Goal: Task Accomplishment & Management: Complete application form

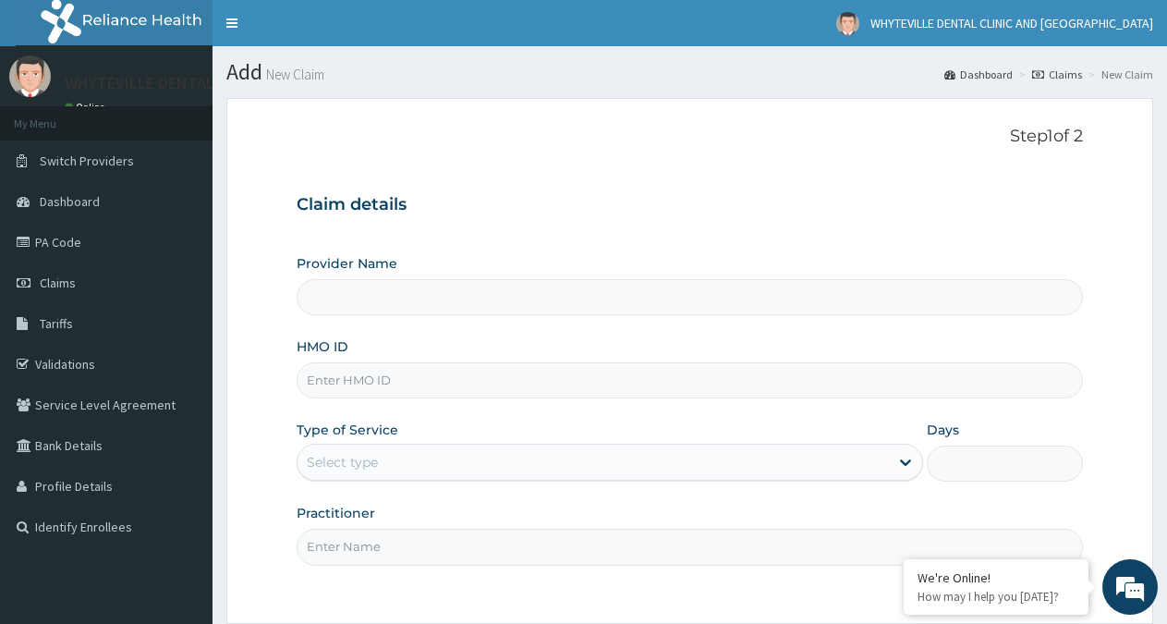
click at [926, 377] on input "HMO ID" at bounding box center [690, 380] width 786 height 36
type input "WHYTEVILLE DENTAL CLINIC AND [GEOGRAPHIC_DATA]"
type input "TMT/10078/E"
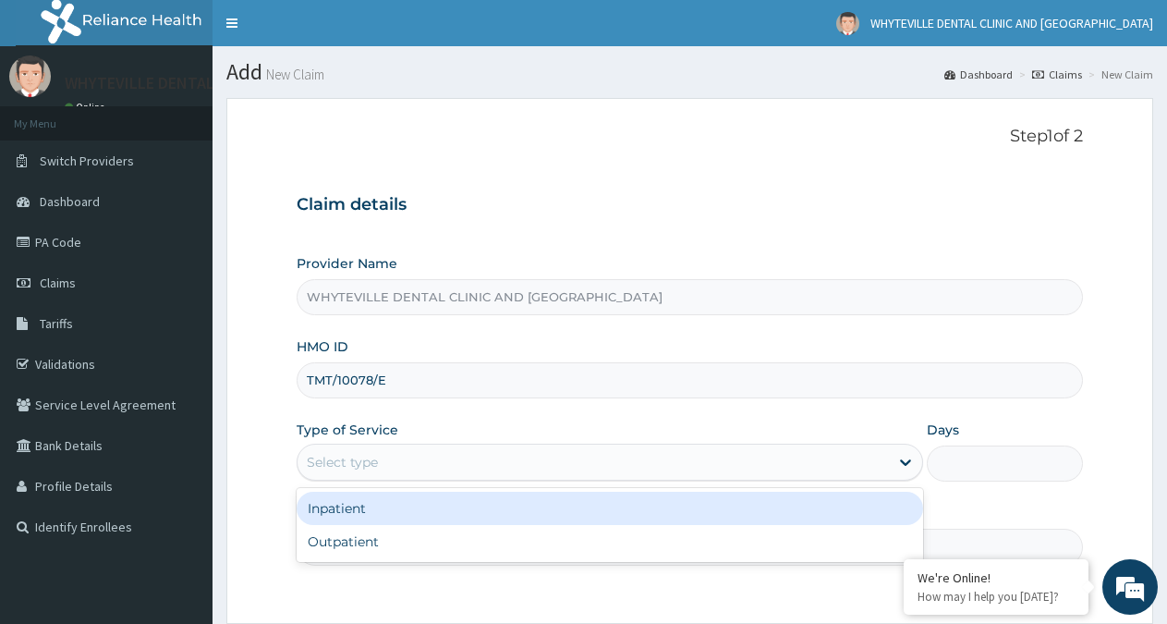
drag, startPoint x: 699, startPoint y: 458, endPoint x: 725, endPoint y: 456, distance: 26.0
click at [702, 458] on div "Select type" at bounding box center [593, 462] width 590 height 30
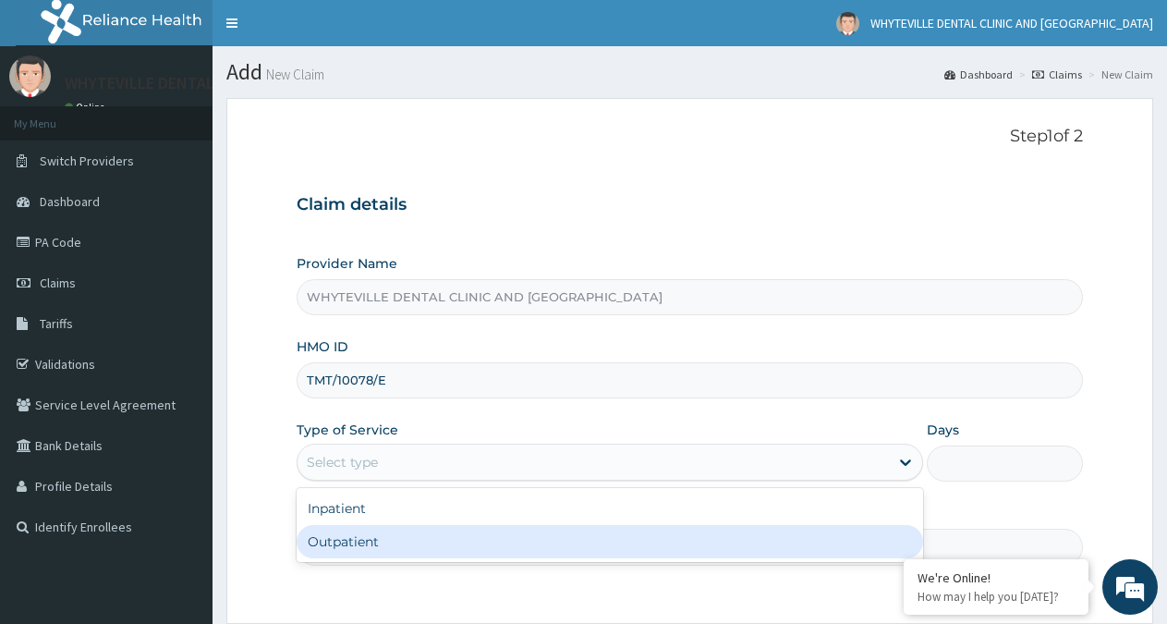
click at [674, 539] on div "Outpatient" at bounding box center [610, 541] width 626 height 33
type input "1"
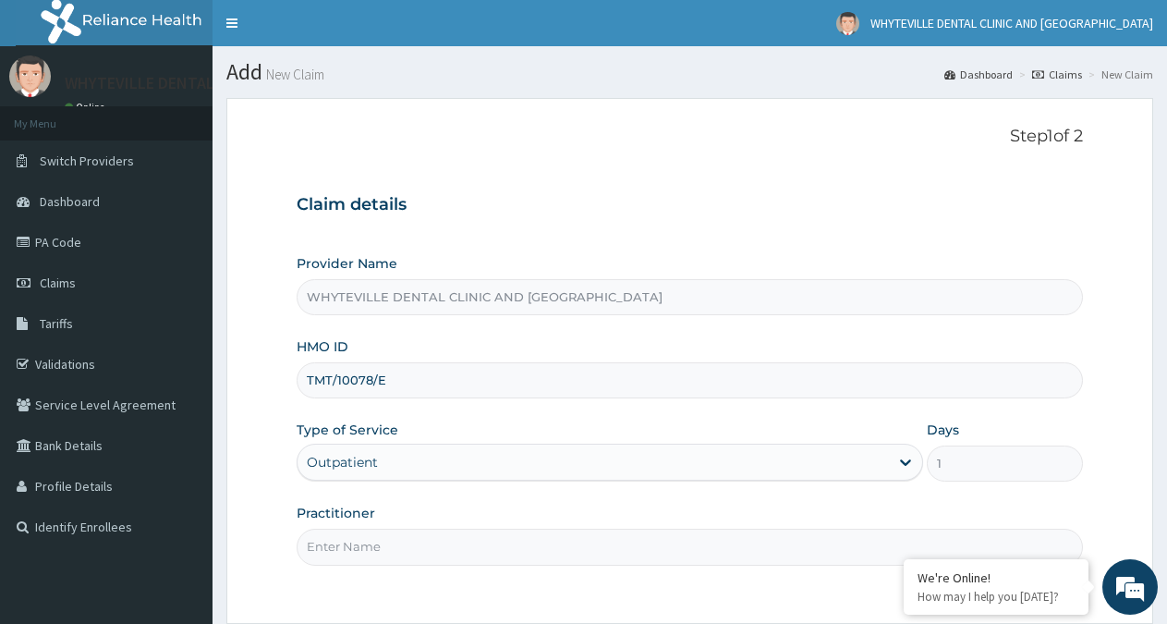
click at [658, 546] on input "Practitioner" at bounding box center [690, 547] width 786 height 36
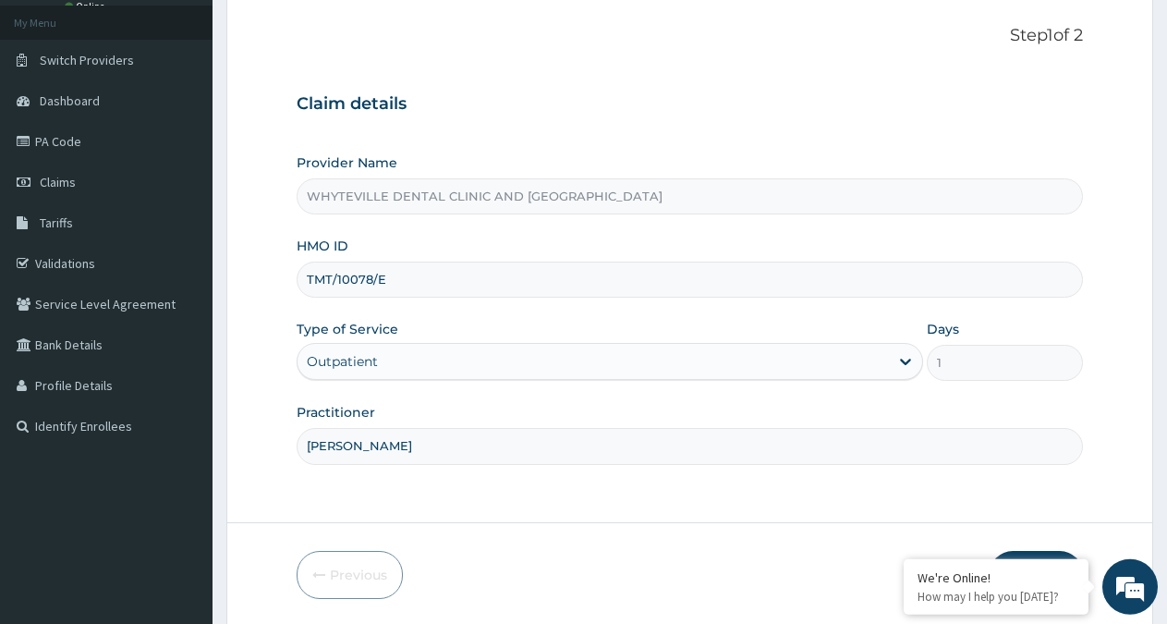
scroll to position [165, 0]
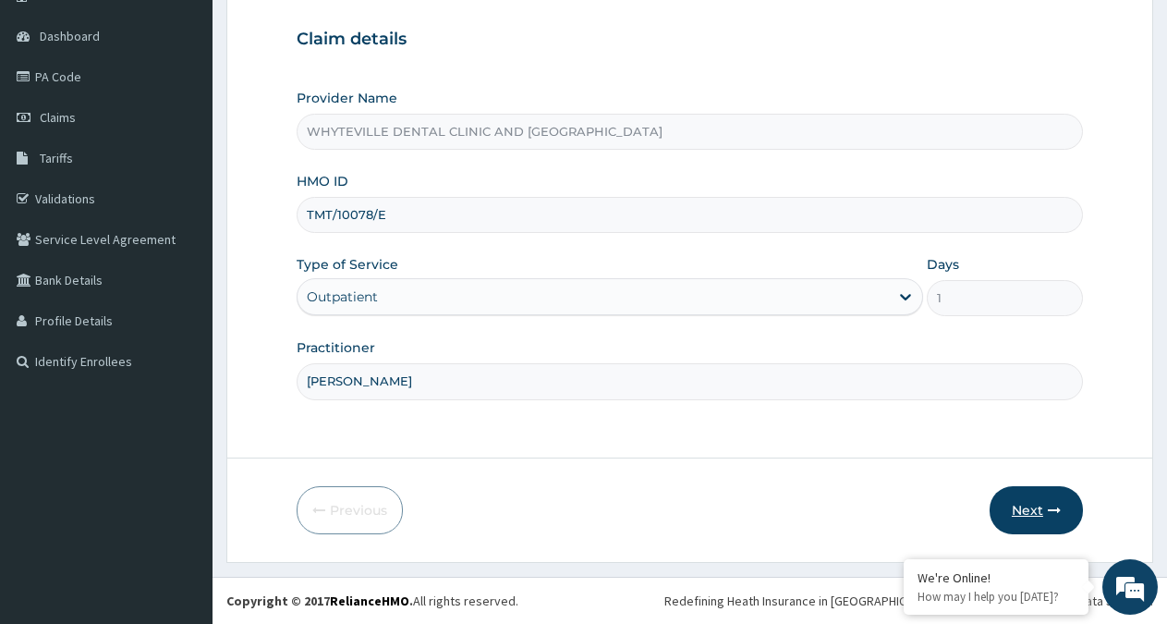
type input "[PERSON_NAME]"
click at [1032, 507] on button "Next" at bounding box center [1036, 510] width 93 height 48
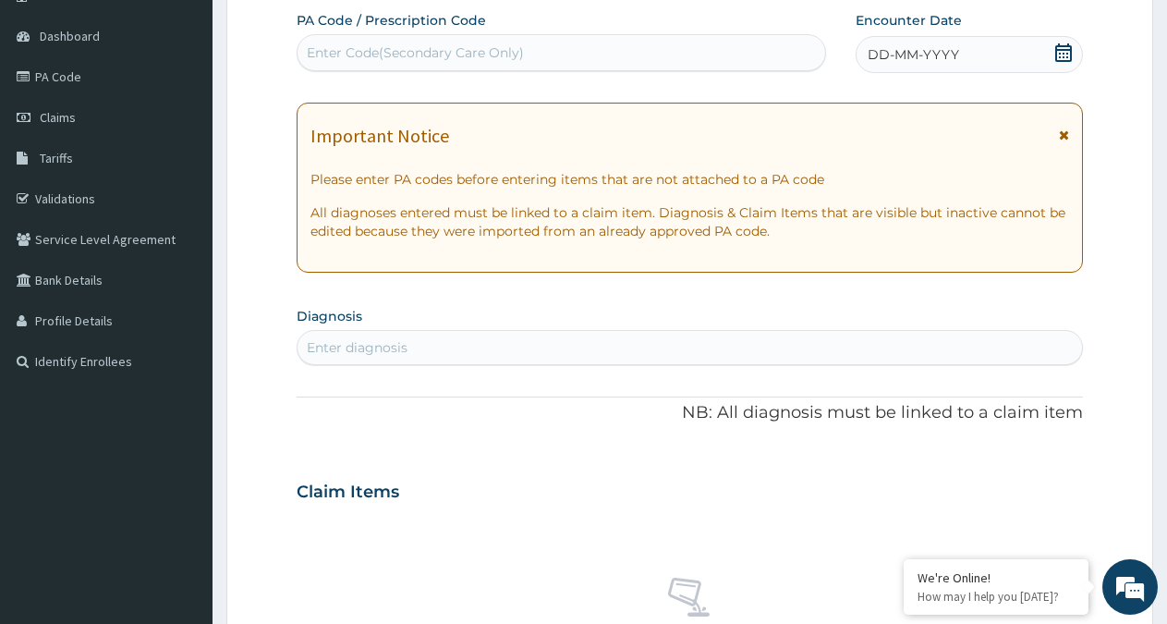
click at [686, 49] on div "Enter Code(Secondary Care Only)" at bounding box center [562, 53] width 528 height 30
type input "PA/55A345"
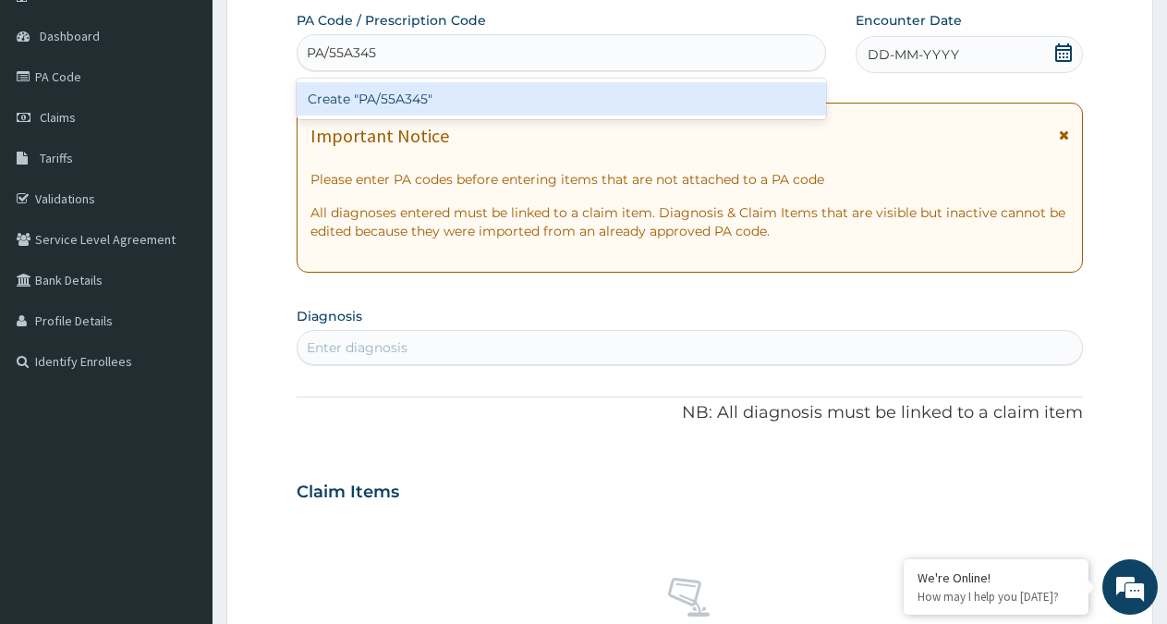
click at [721, 104] on div "Create "PA/55A345"" at bounding box center [561, 98] width 529 height 33
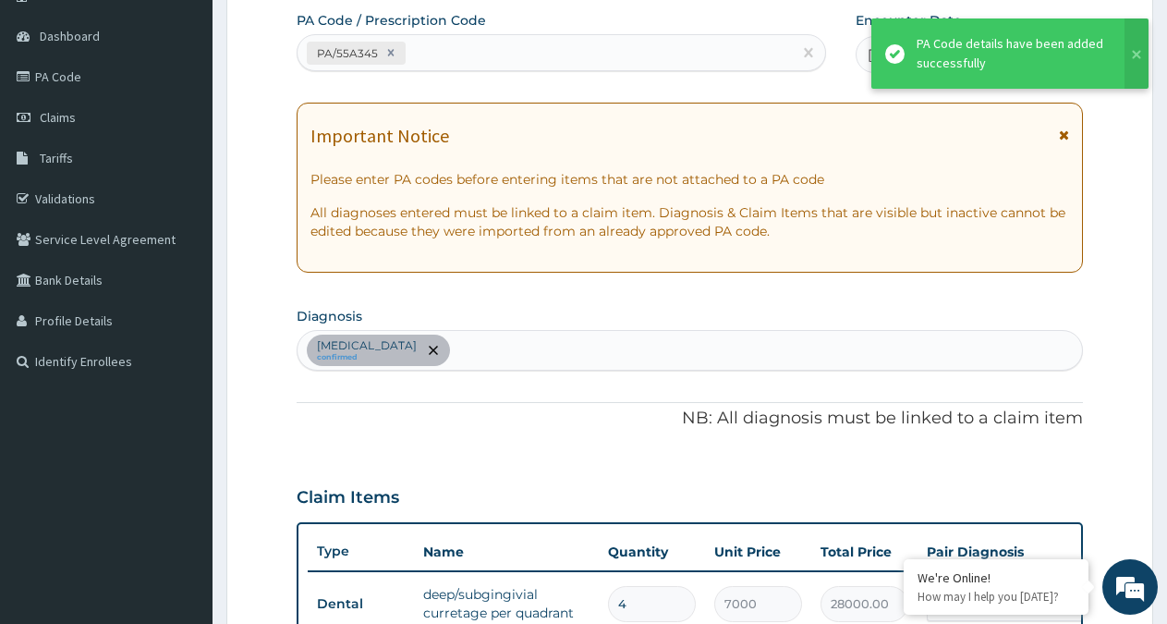
scroll to position [649, 0]
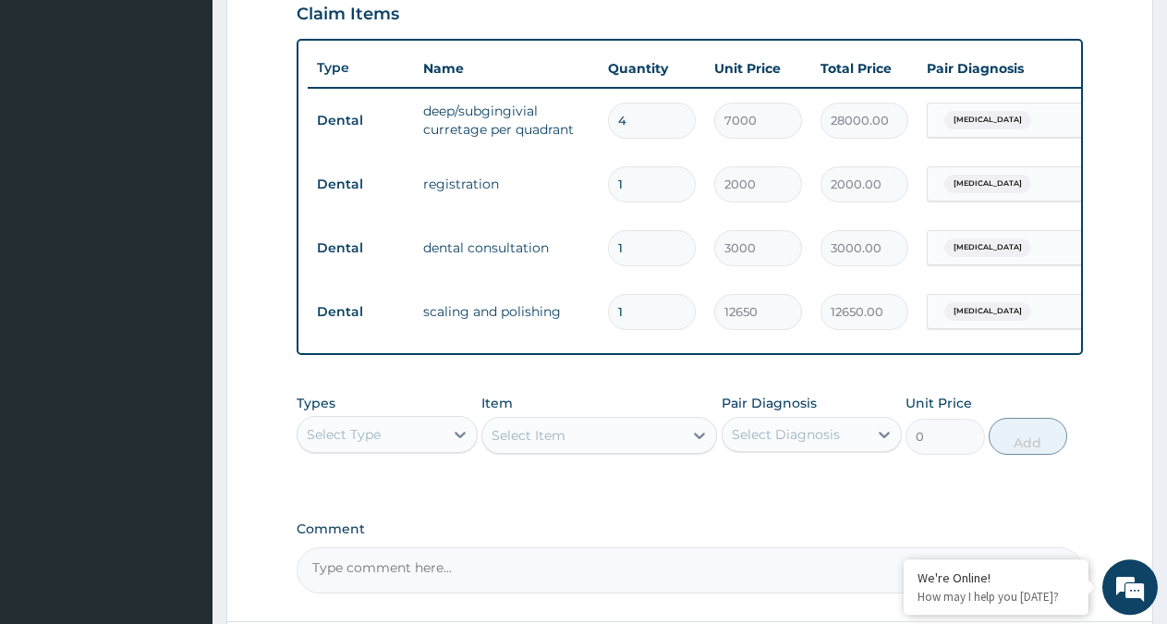
click at [674, 128] on input "4" at bounding box center [652, 121] width 88 height 36
type input "0.00"
type input "3"
type input "21000.00"
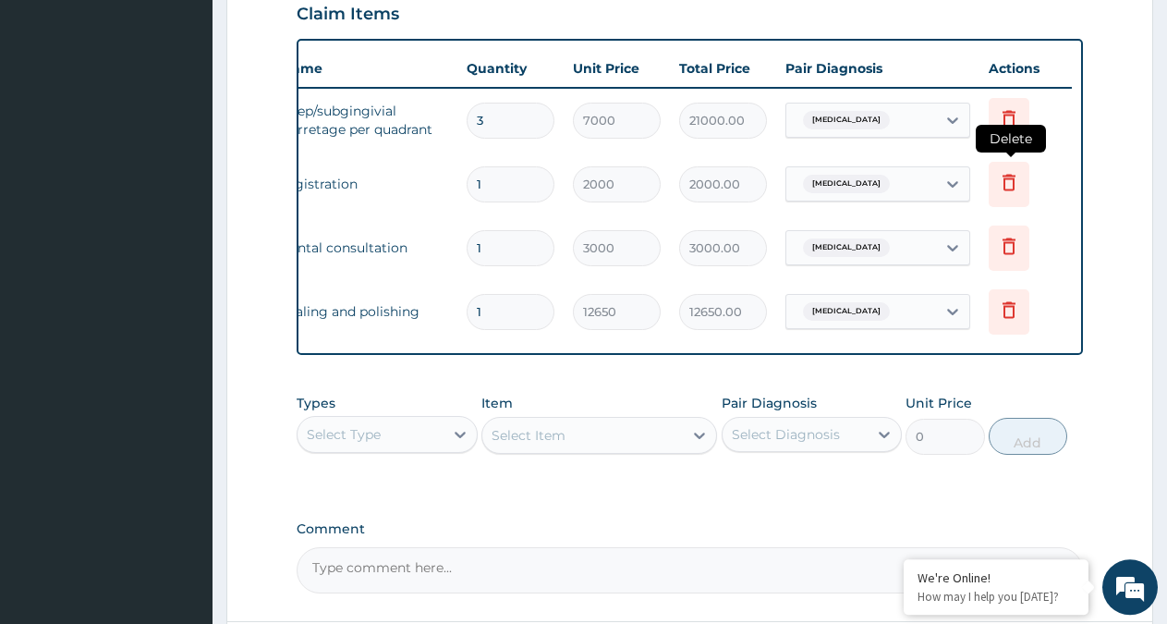
type input "3"
click at [1027, 174] on icon at bounding box center [1009, 184] width 41 height 45
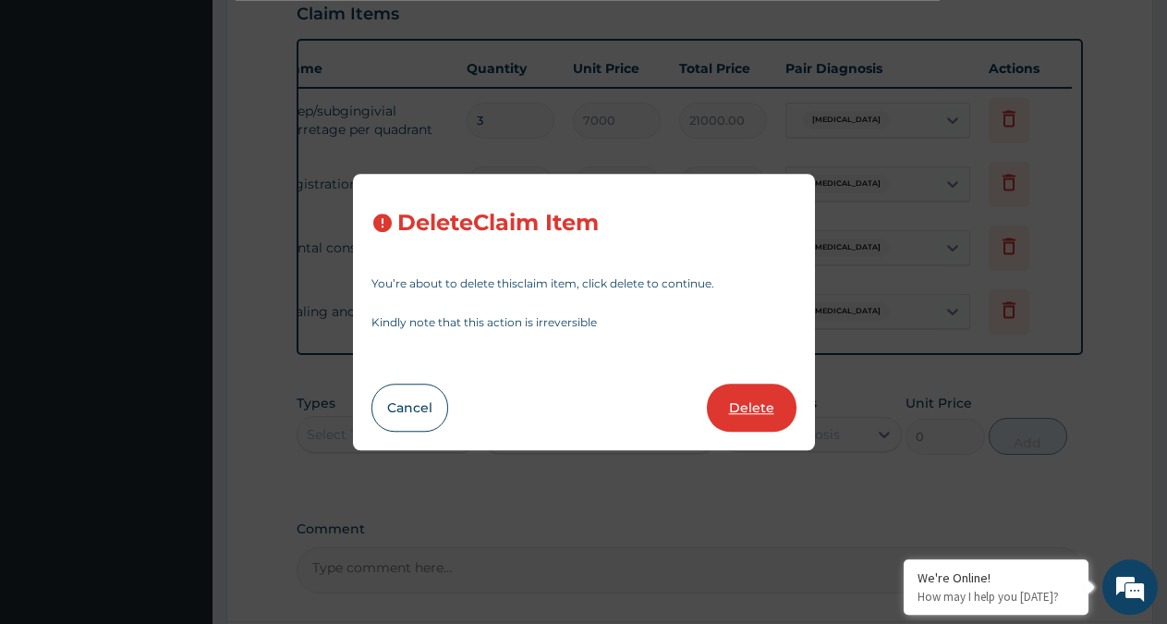
click at [749, 416] on button "Delete" at bounding box center [752, 407] width 90 height 48
type input "3000"
type input "3000.00"
type input "12650"
type input "12650.00"
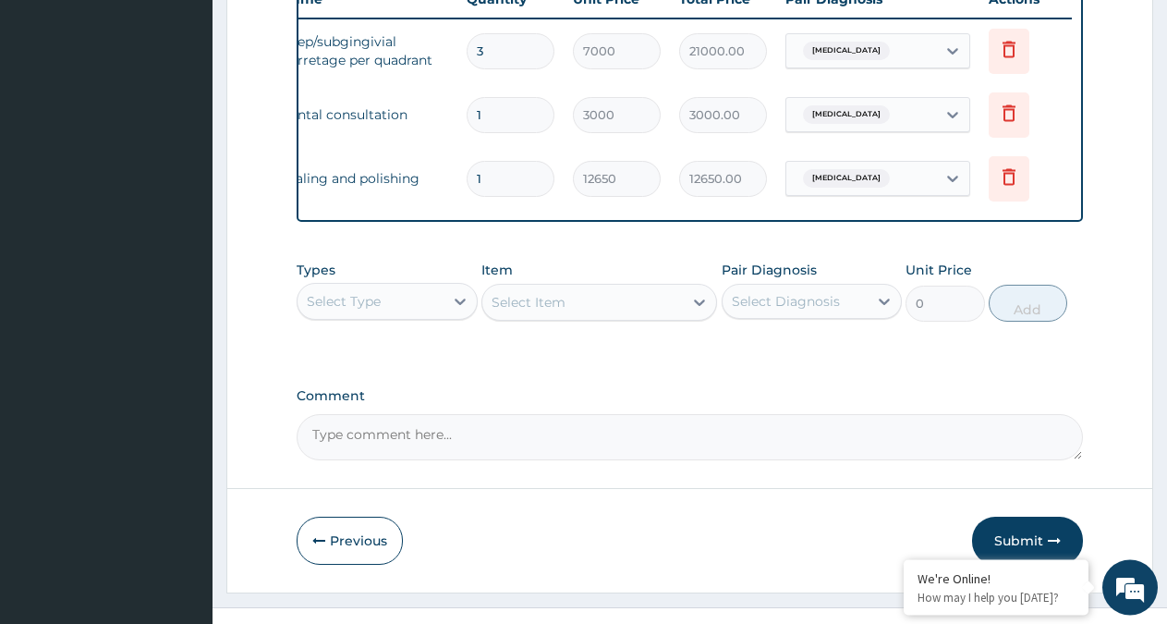
scroll to position [764, 0]
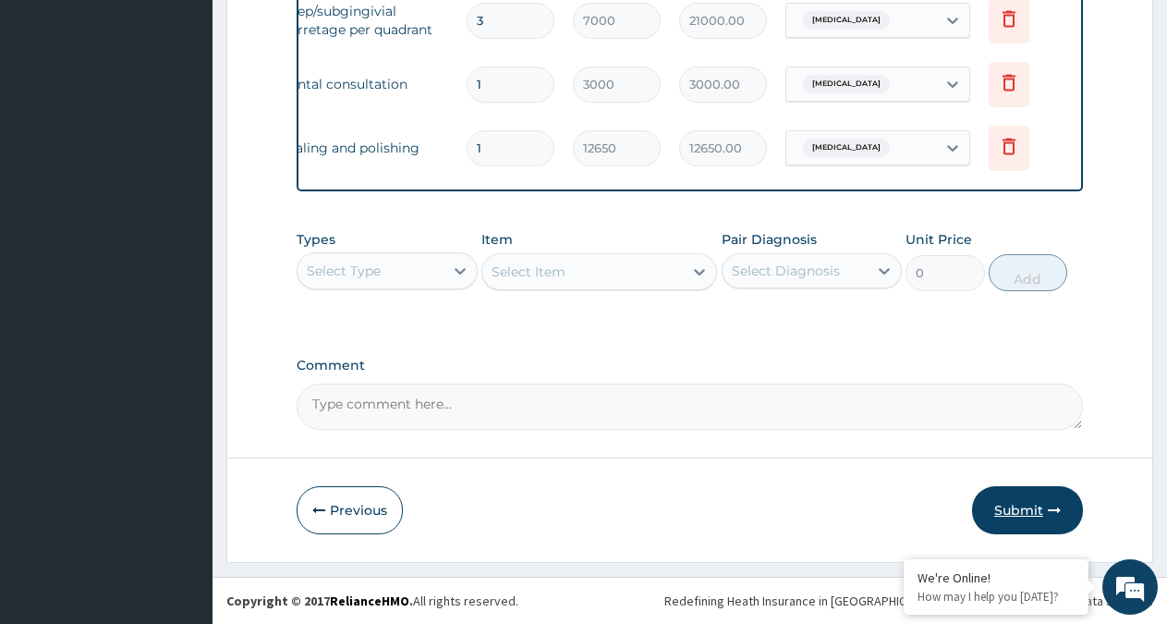
click at [1033, 504] on button "Submit" at bounding box center [1027, 510] width 111 height 48
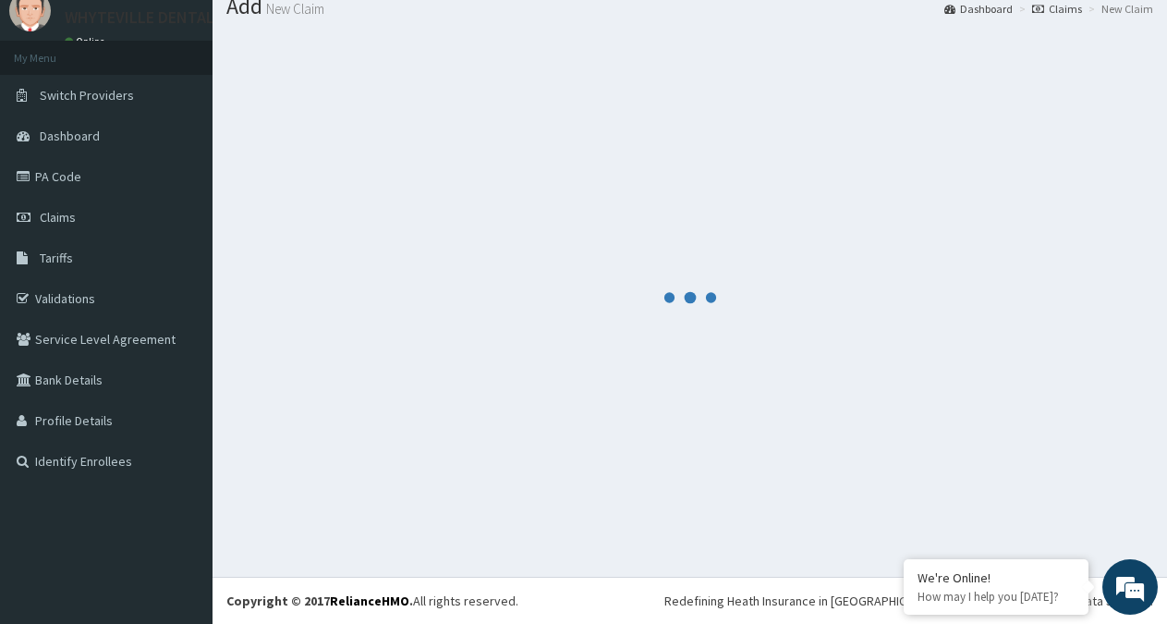
scroll to position [66, 0]
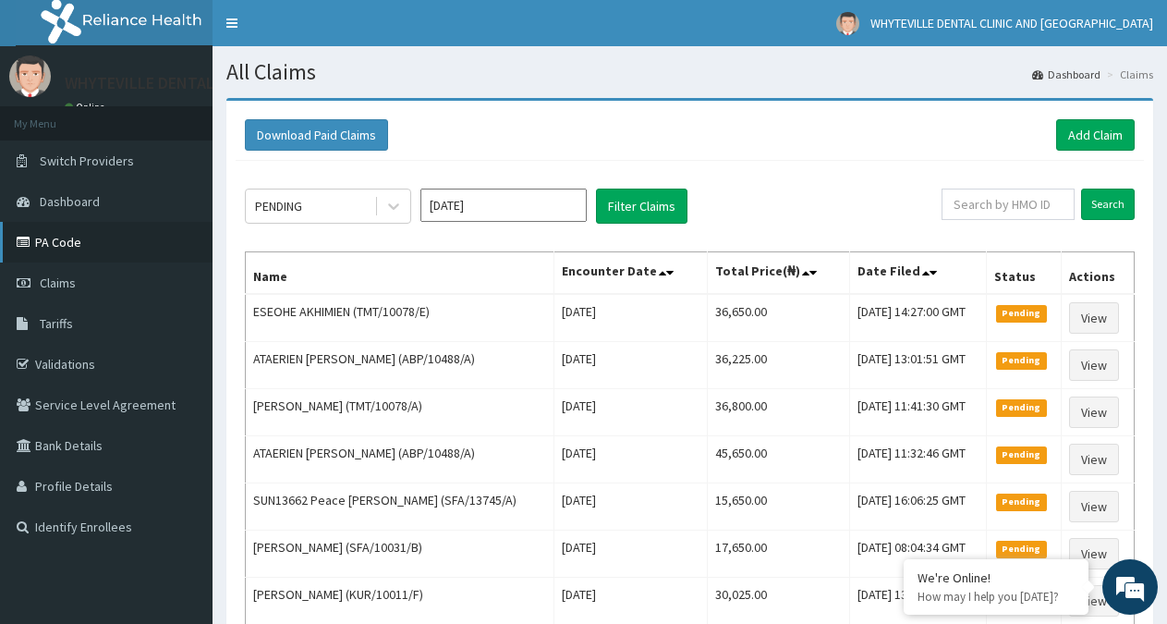
click at [82, 245] on link "PA Code" at bounding box center [106, 242] width 213 height 41
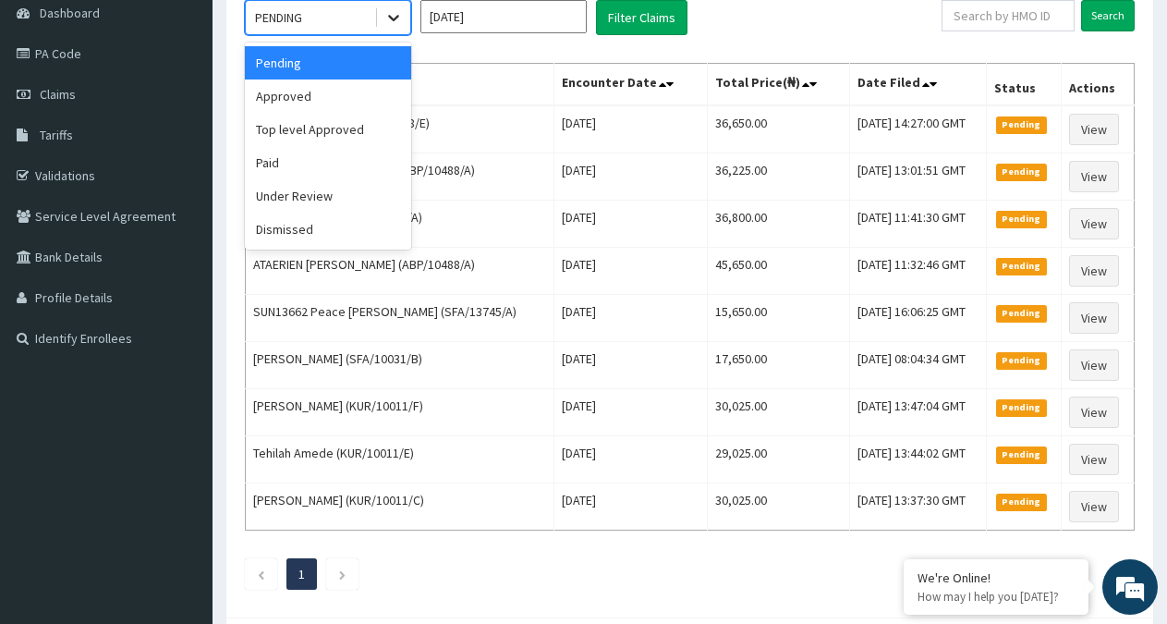
click at [396, 18] on icon at bounding box center [393, 19] width 11 height 6
click at [298, 164] on div "Paid" at bounding box center [328, 162] width 166 height 33
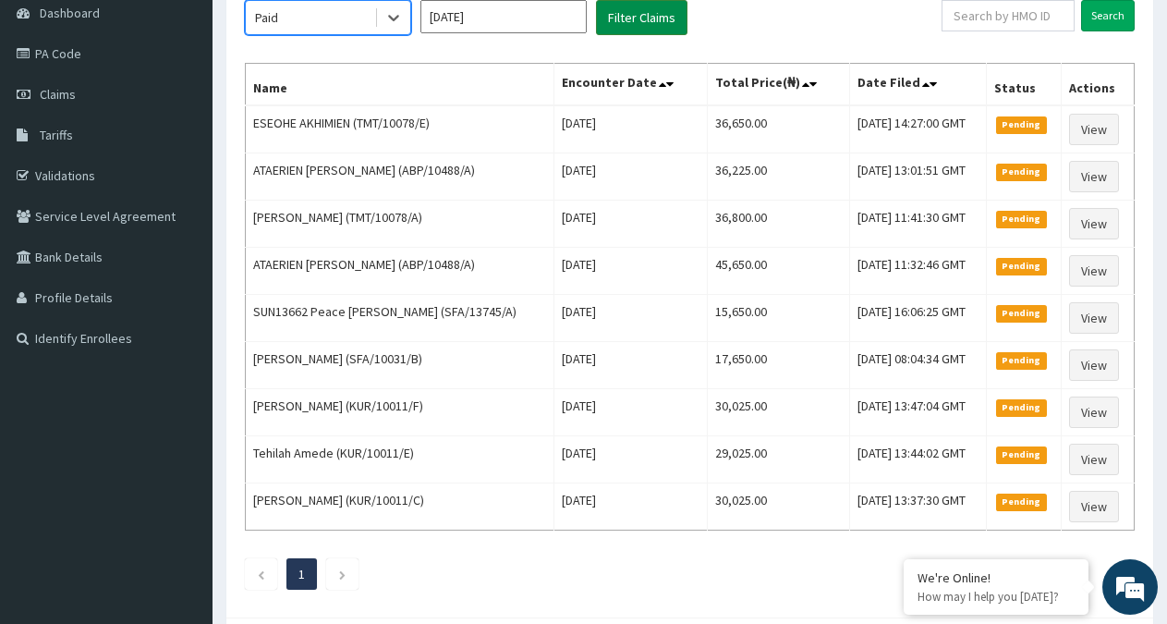
click at [662, 15] on button "Filter Claims" at bounding box center [641, 17] width 91 height 35
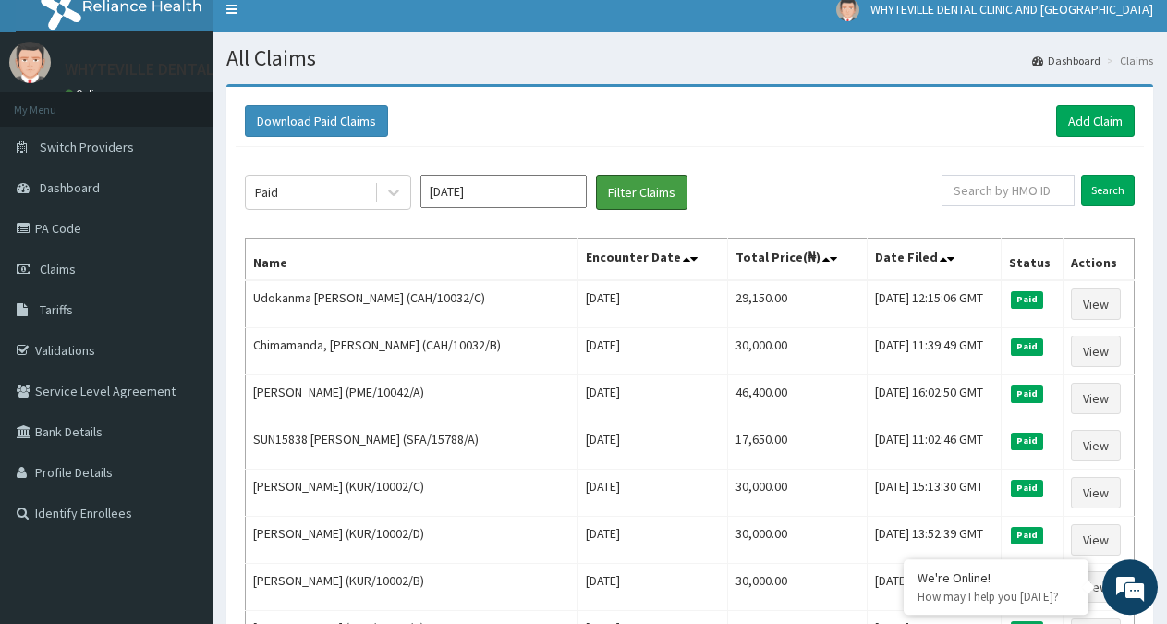
scroll to position [0, 0]
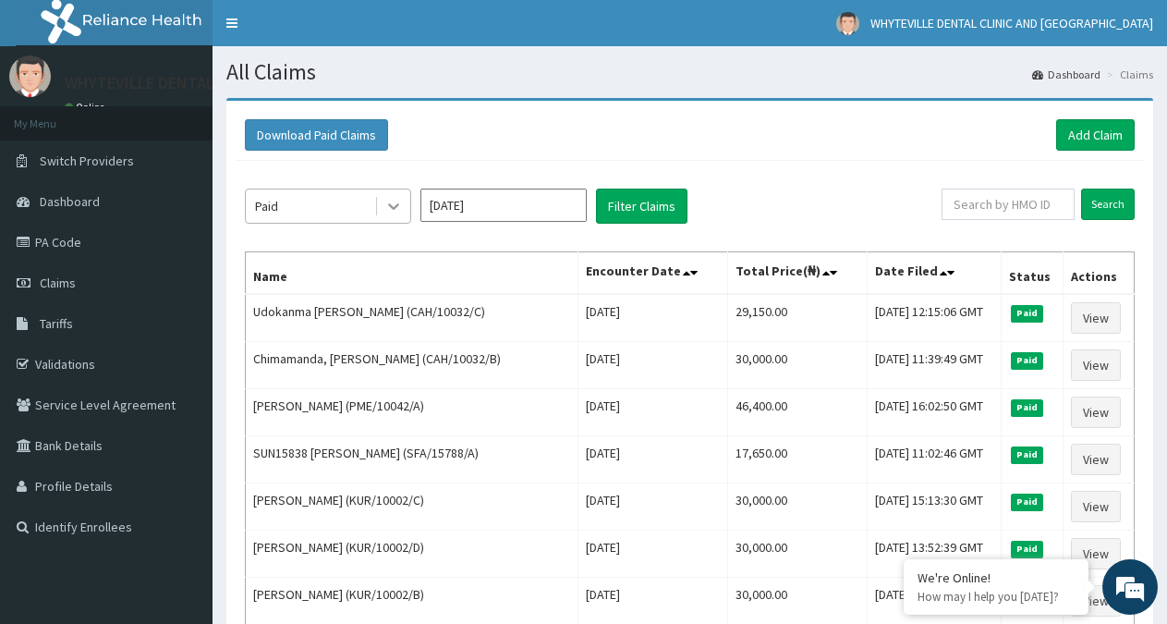
click at [395, 209] on icon at bounding box center [393, 207] width 11 height 6
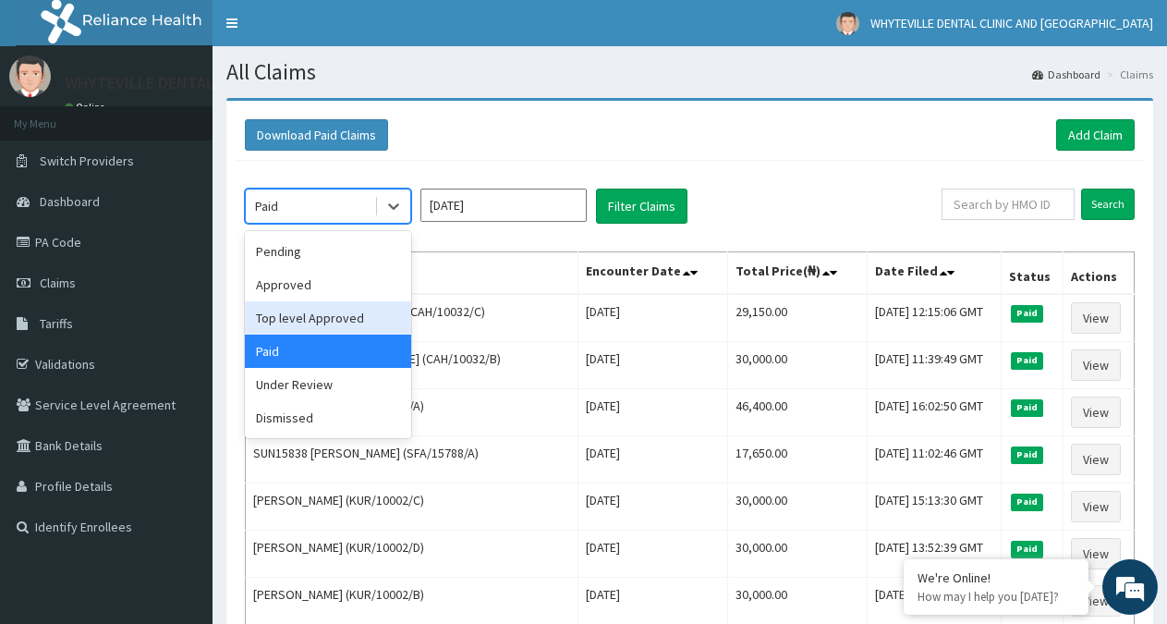
click at [361, 308] on div "Top level Approved" at bounding box center [328, 317] width 166 height 33
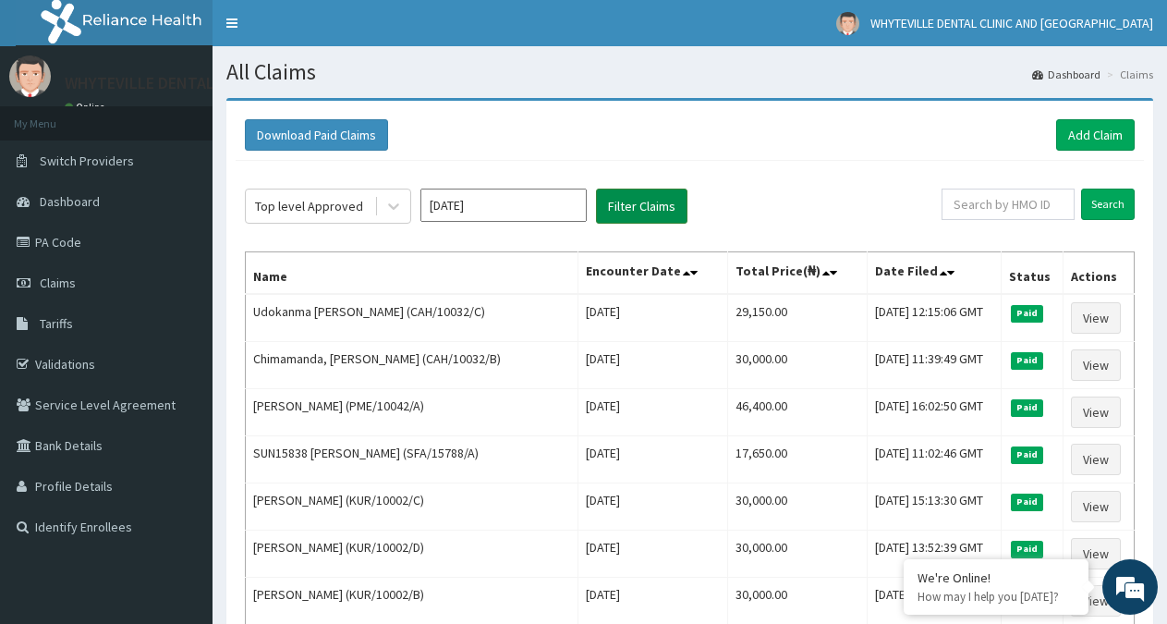
click at [634, 201] on button "Filter Claims" at bounding box center [641, 205] width 91 height 35
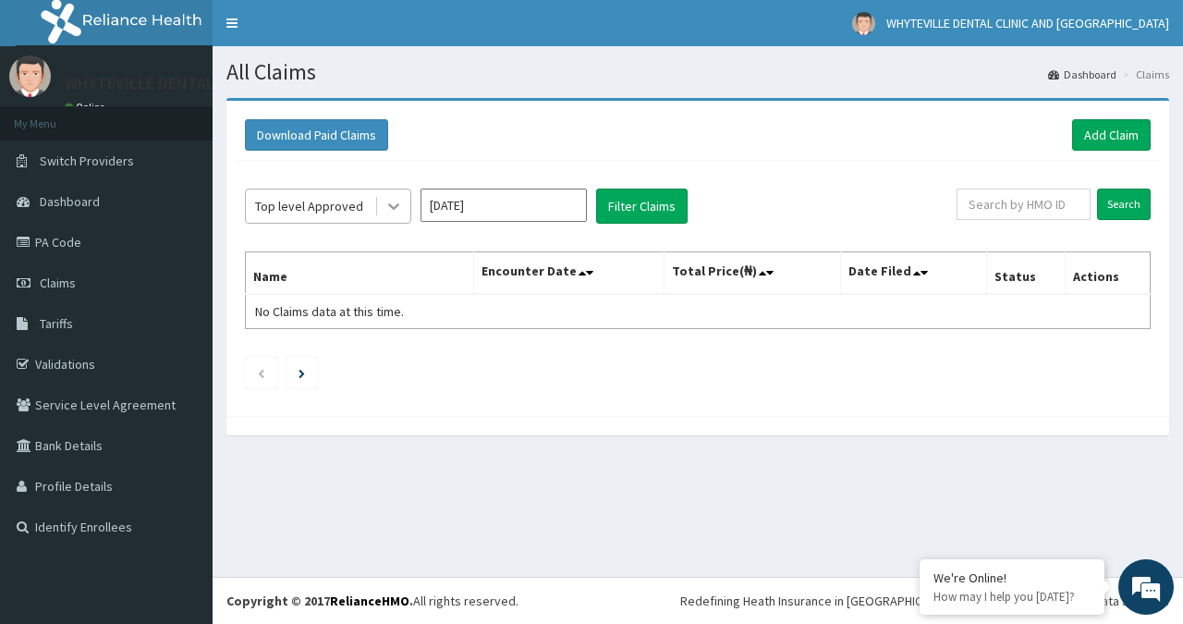
click at [387, 201] on icon at bounding box center [393, 206] width 18 height 18
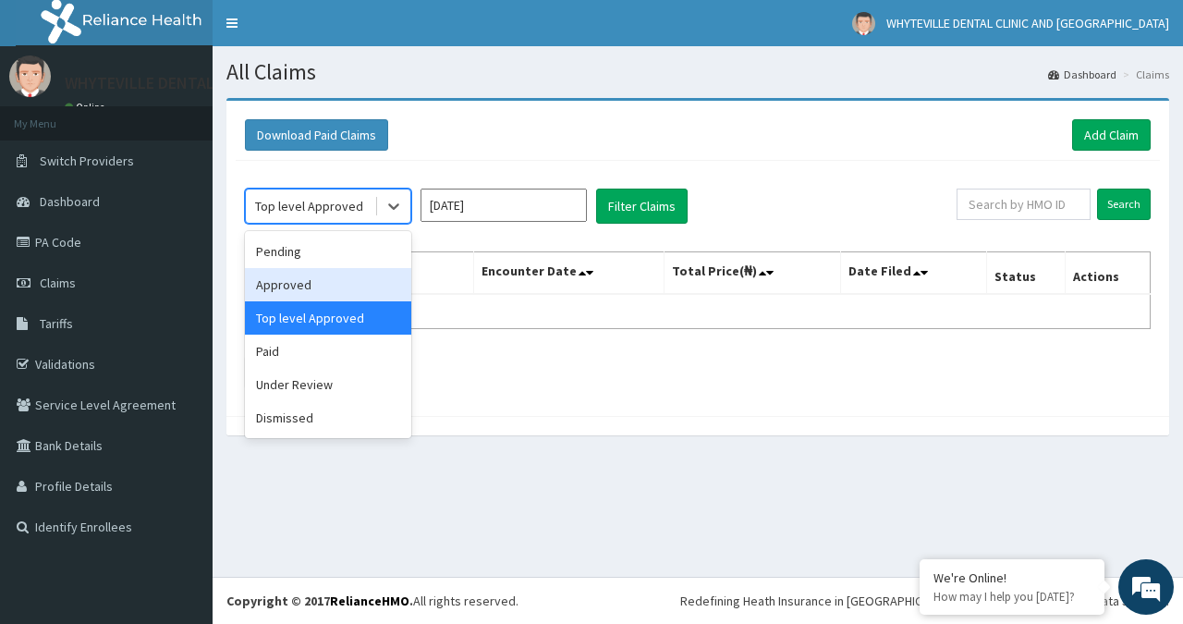
click at [366, 281] on div "Approved" at bounding box center [328, 284] width 166 height 33
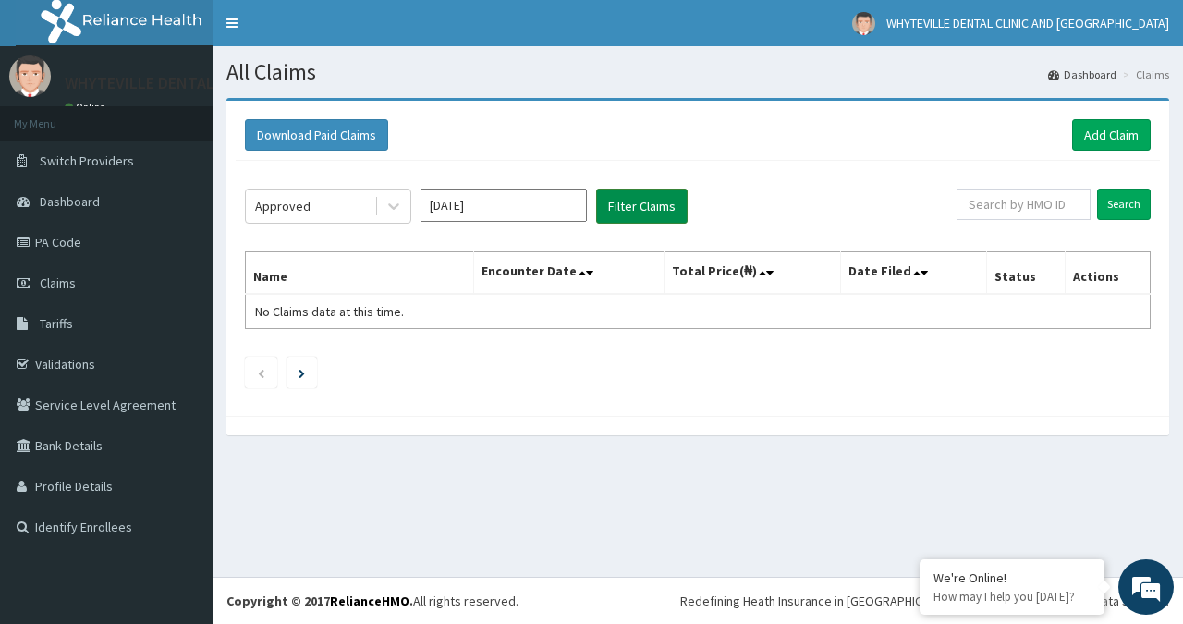
click at [655, 203] on button "Filter Claims" at bounding box center [641, 205] width 91 height 35
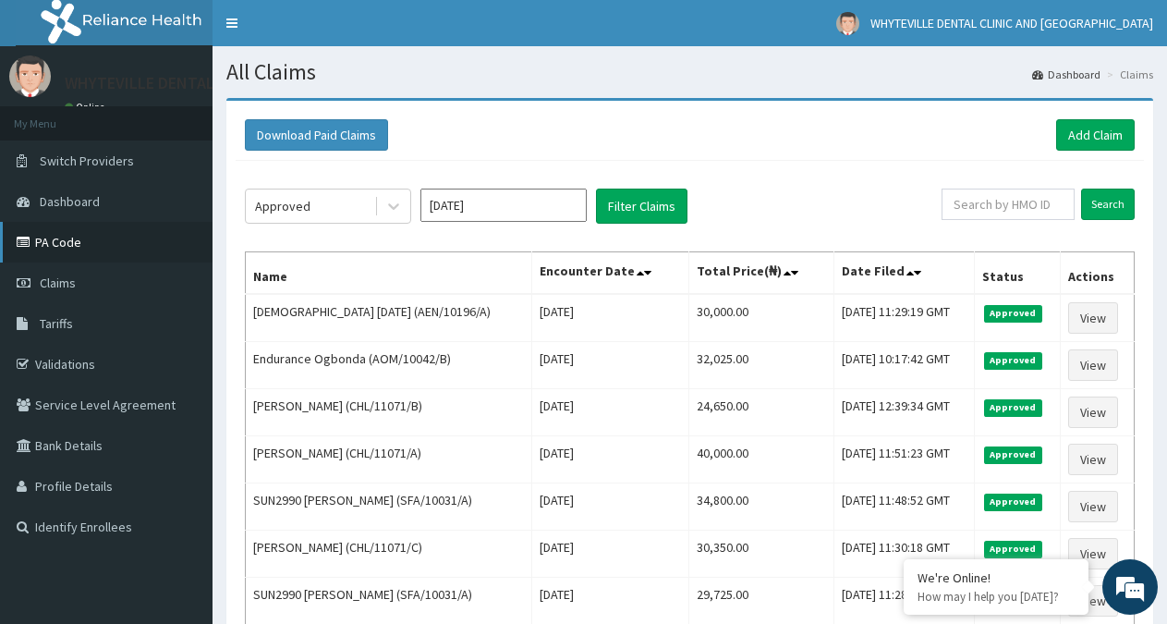
click at [52, 240] on link "PA Code" at bounding box center [106, 242] width 213 height 41
